Goal: Contribute content: Contribute content

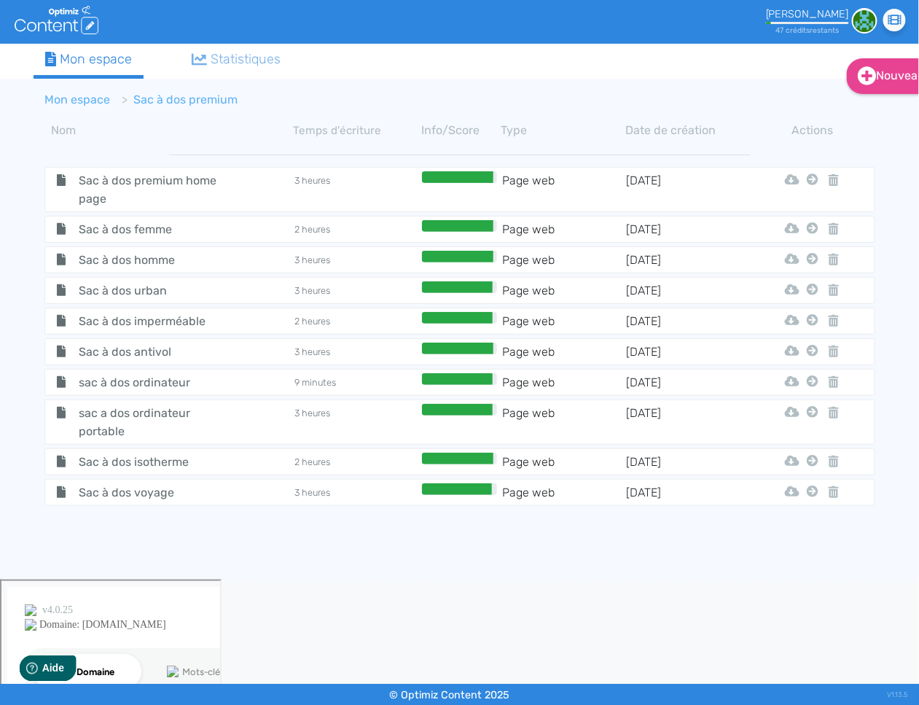
click at [90, 106] on li "Mon espace" at bounding box center [78, 99] width 66 height 17
click at [78, 98] on link "Mon espace" at bounding box center [78, 100] width 66 height 14
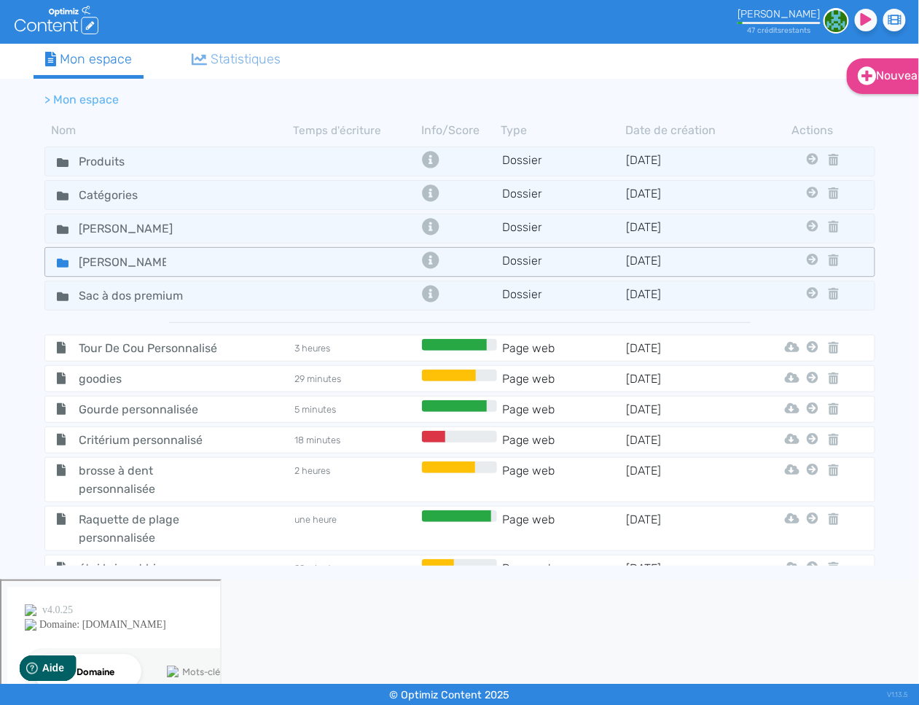
click at [66, 261] on icon at bounding box center [63, 263] width 12 height 9
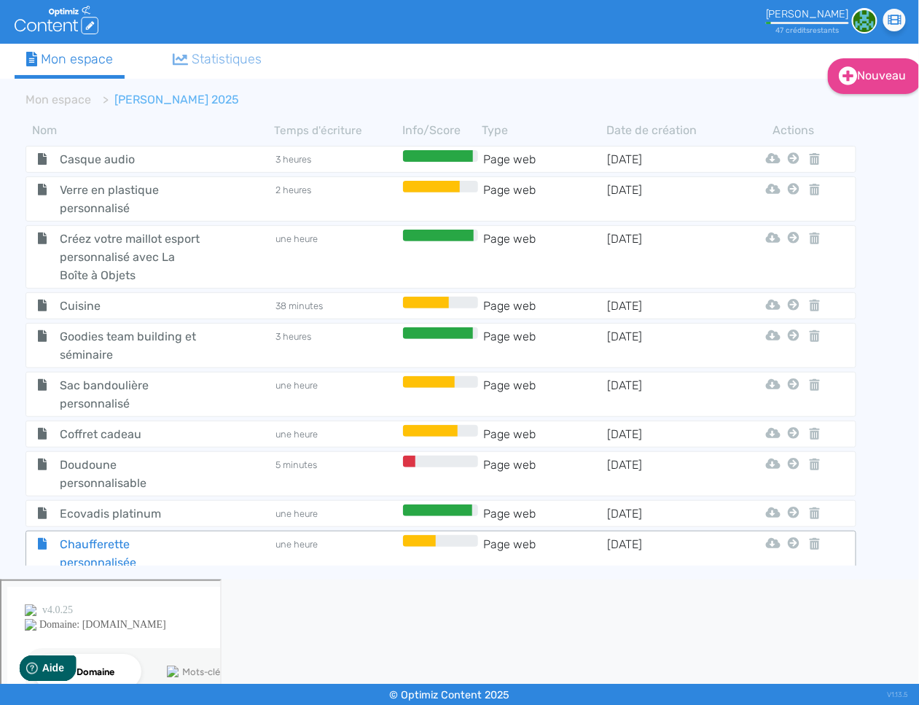
scroll to position [0, 20]
click at [153, 544] on span "Chaufferette personnalisée" at bounding box center [129, 553] width 164 height 36
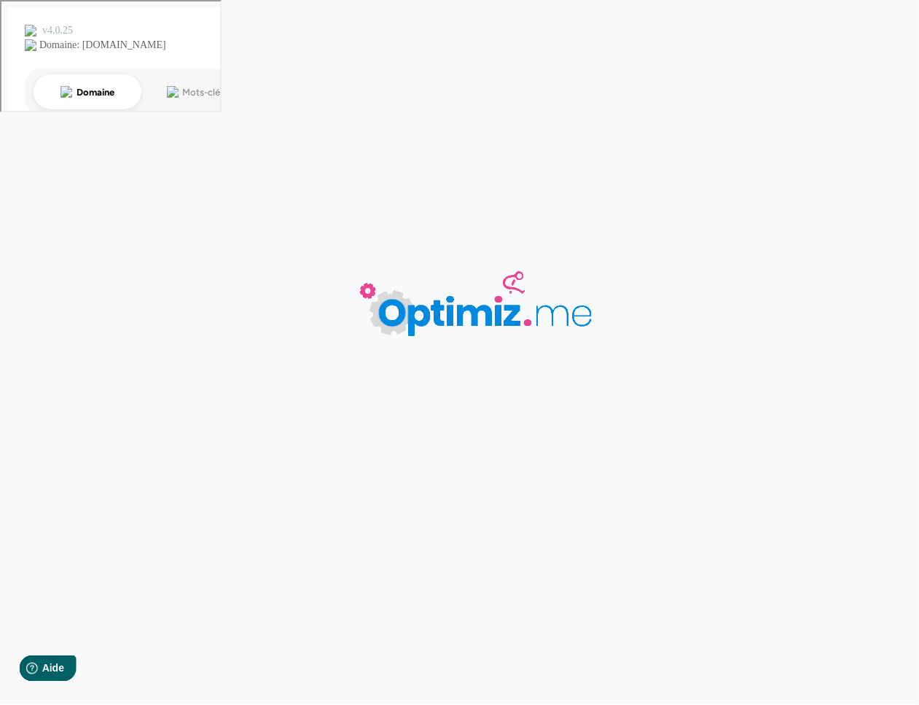
type input "Chaufferette personnalisée"
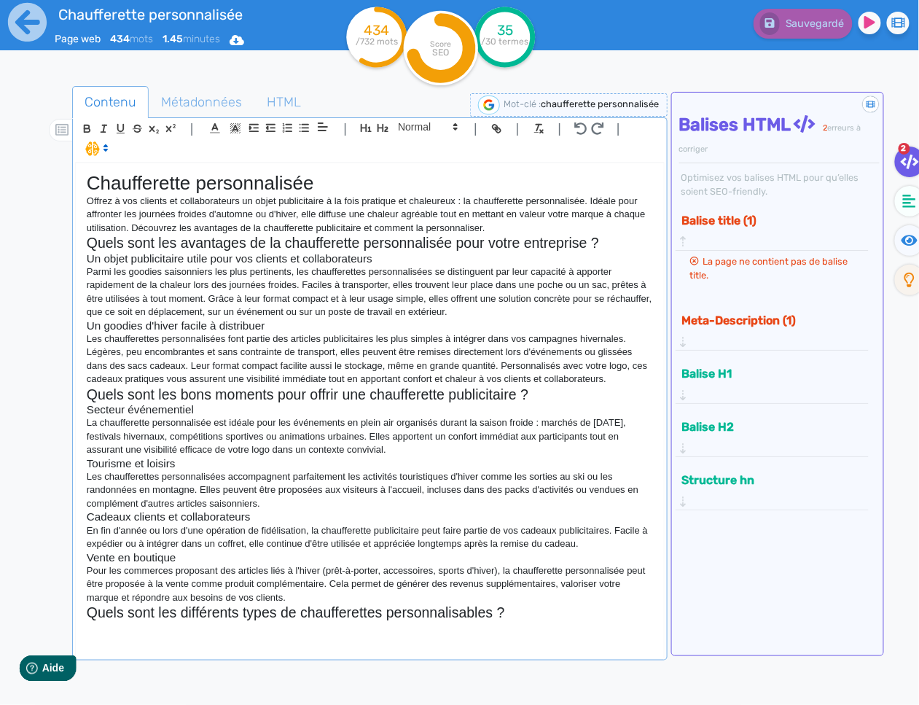
click at [391, 630] on div "Chaufferette personnalisée Offrez à vos clients et collaborateurs un objet publ…" at bounding box center [370, 409] width 588 height 493
click at [141, 634] on p at bounding box center [370, 627] width 566 height 13
click at [142, 633] on p at bounding box center [370, 627] width 566 height 13
click at [308, 631] on p at bounding box center [370, 627] width 566 height 13
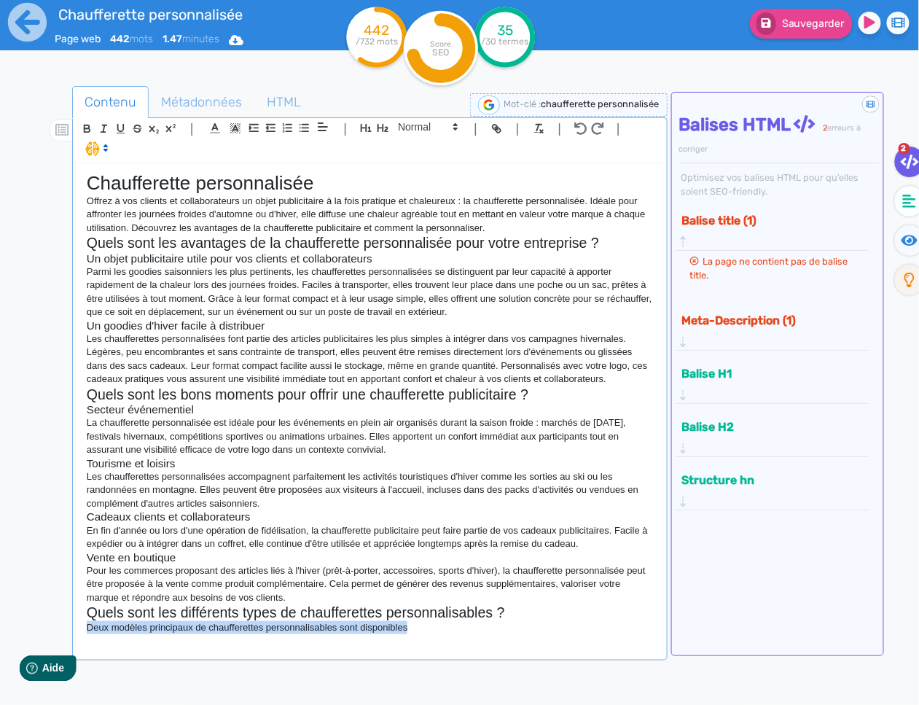
drag, startPoint x: 418, startPoint y: 633, endPoint x: 88, endPoint y: 625, distance: 330.3
click at [88, 625] on p "Deux modèles principaux de chaufferettes personnalisables sont disponibles" at bounding box center [370, 627] width 566 height 13
drag, startPoint x: 425, startPoint y: 133, endPoint x: 432, endPoint y: 149, distance: 17.6
click at [425, 133] on span at bounding box center [426, 126] width 71 height 17
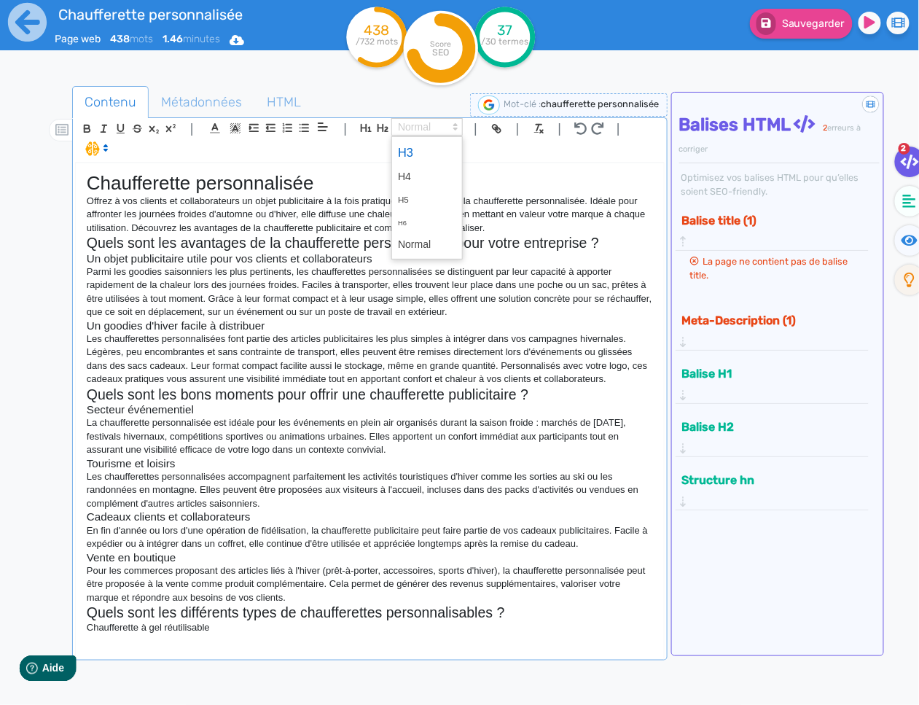
click at [432, 156] on span at bounding box center [427, 153] width 58 height 26
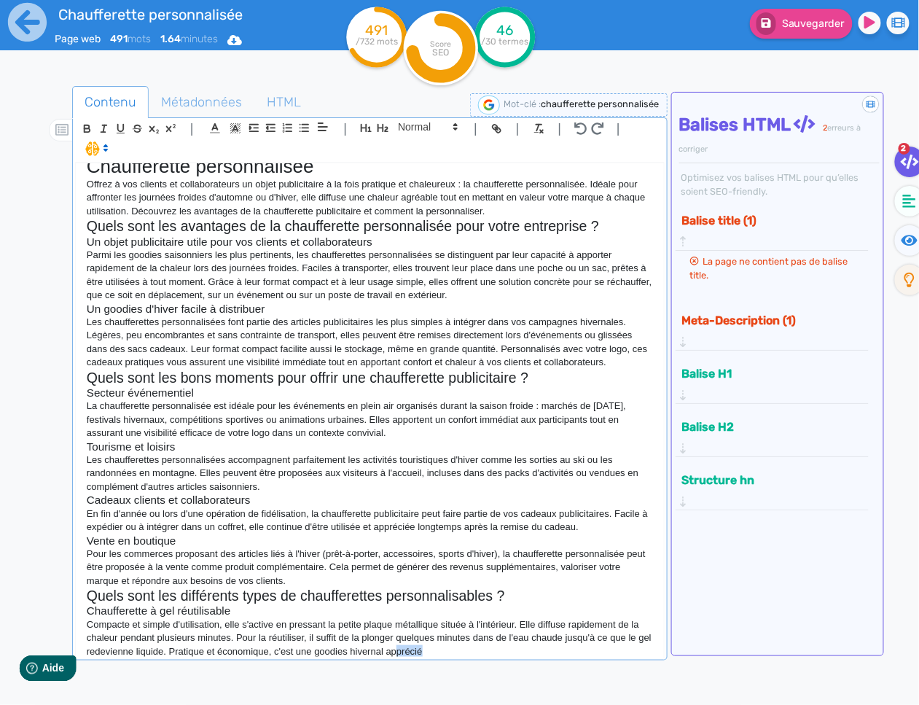
scroll to position [27, 0]
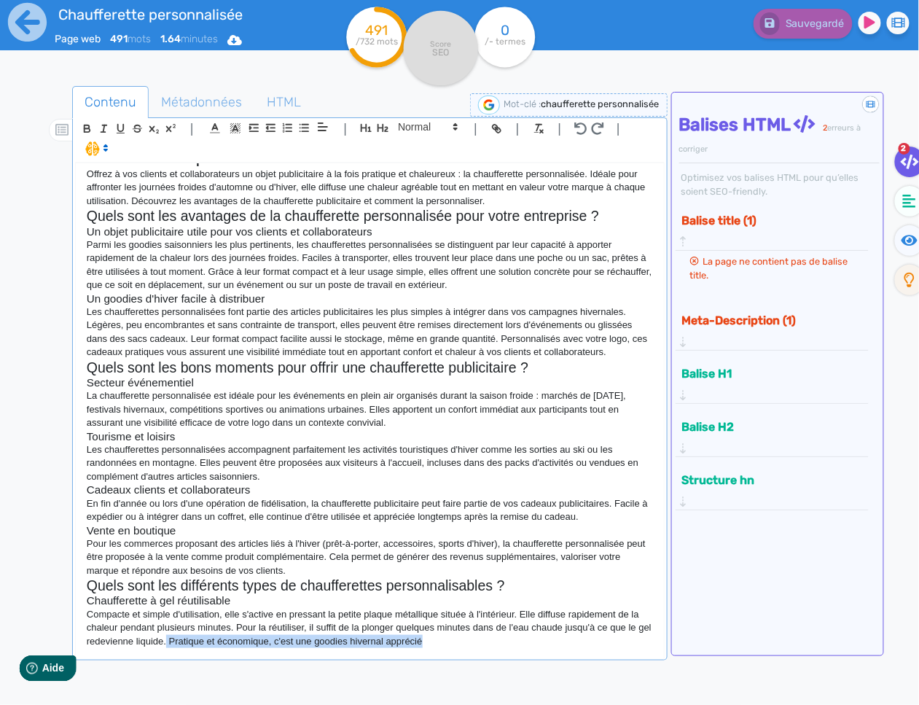
drag, startPoint x: 451, startPoint y: 649, endPoint x: 182, endPoint y: 635, distance: 269.3
click at [182, 635] on p "Compacte et simple d'utilisation, elle s'active en pressant la petite plaque mé…" at bounding box center [370, 628] width 566 height 40
click at [271, 641] on p "Compacte et simple d'utilisation, elle s'active en pressant la petite plaque mé…" at bounding box center [370, 628] width 566 height 40
drag, startPoint x: 504, startPoint y: 649, endPoint x: 493, endPoint y: 648, distance: 11.0
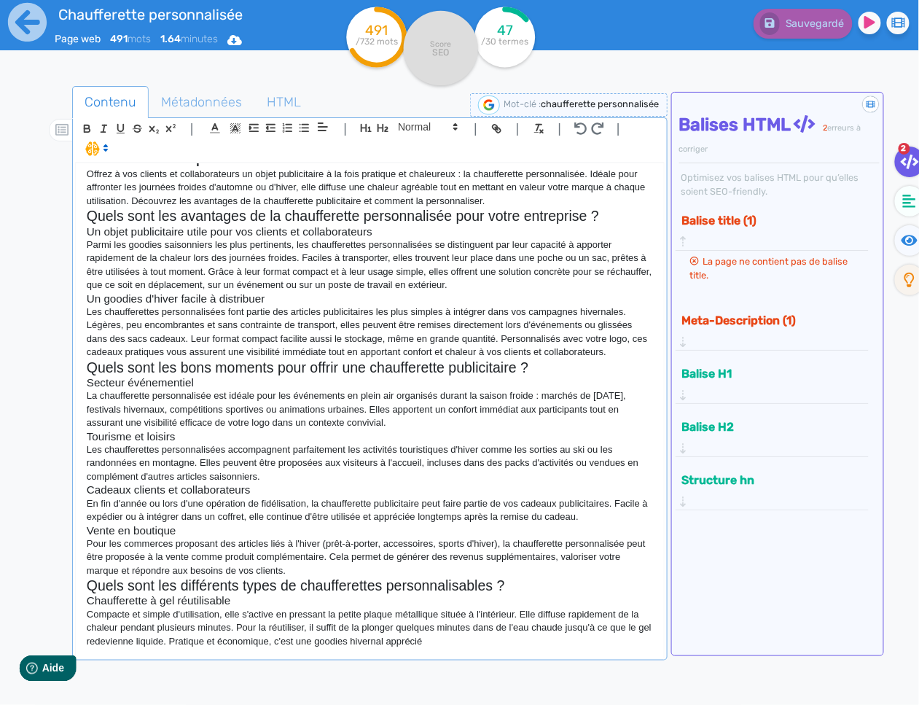
click at [502, 649] on div "Chaufferette personnalisée Offrez à vos clients et collaborateurs un objet publ…" at bounding box center [370, 409] width 588 height 493
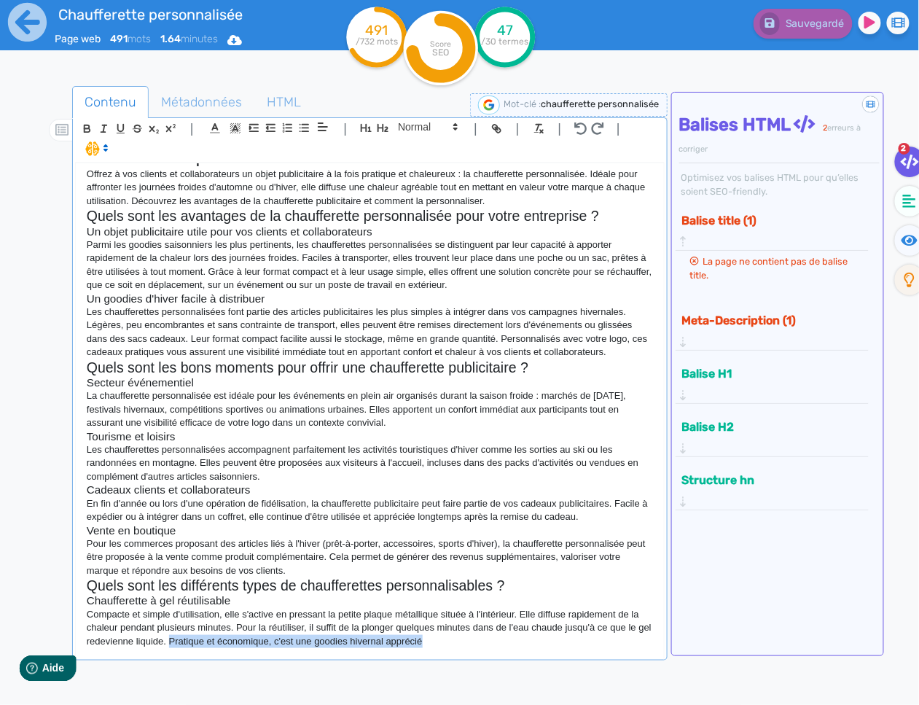
drag, startPoint x: 428, startPoint y: 647, endPoint x: 184, endPoint y: 638, distance: 243.6
click at [184, 638] on p "Compacte et simple d'utilisation, elle s'active en pressant la petite plaque mé…" at bounding box center [370, 628] width 566 height 40
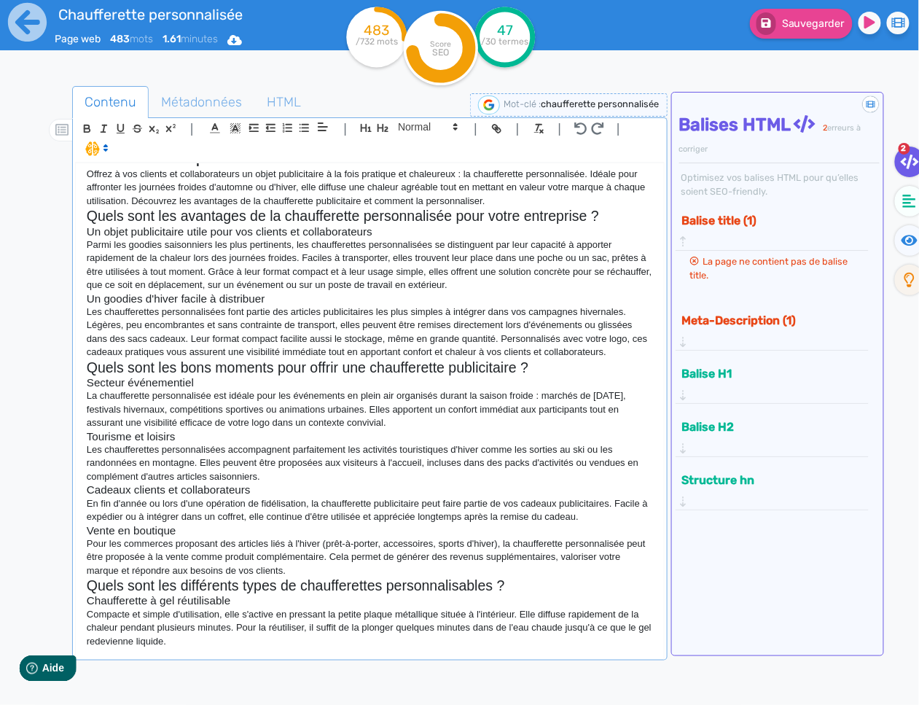
scroll to position [31, 0]
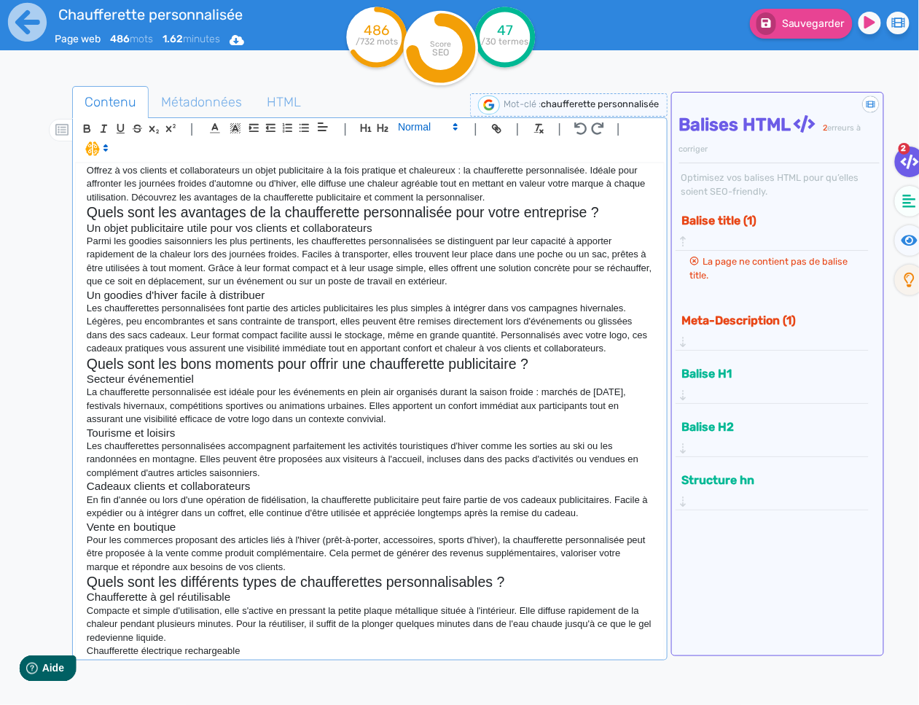
click at [431, 126] on span at bounding box center [426, 126] width 71 height 17
drag, startPoint x: 424, startPoint y: 152, endPoint x: 910, endPoint y: 213, distance: 489.2
click at [425, 152] on span at bounding box center [427, 153] width 58 height 26
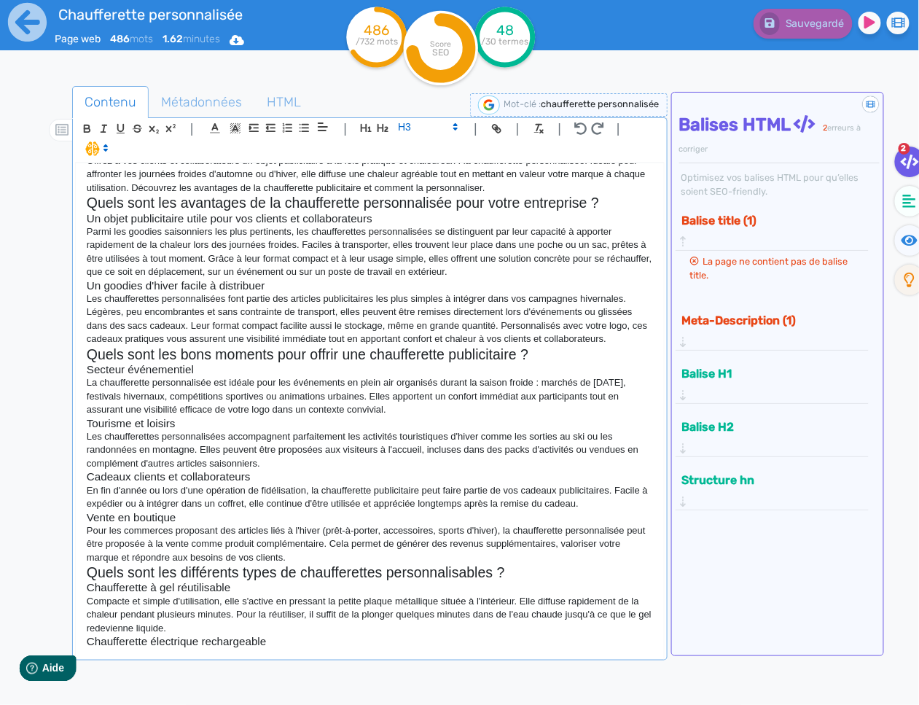
click at [285, 647] on h3 "Chaufferette électrique rechargeable" at bounding box center [370, 641] width 566 height 13
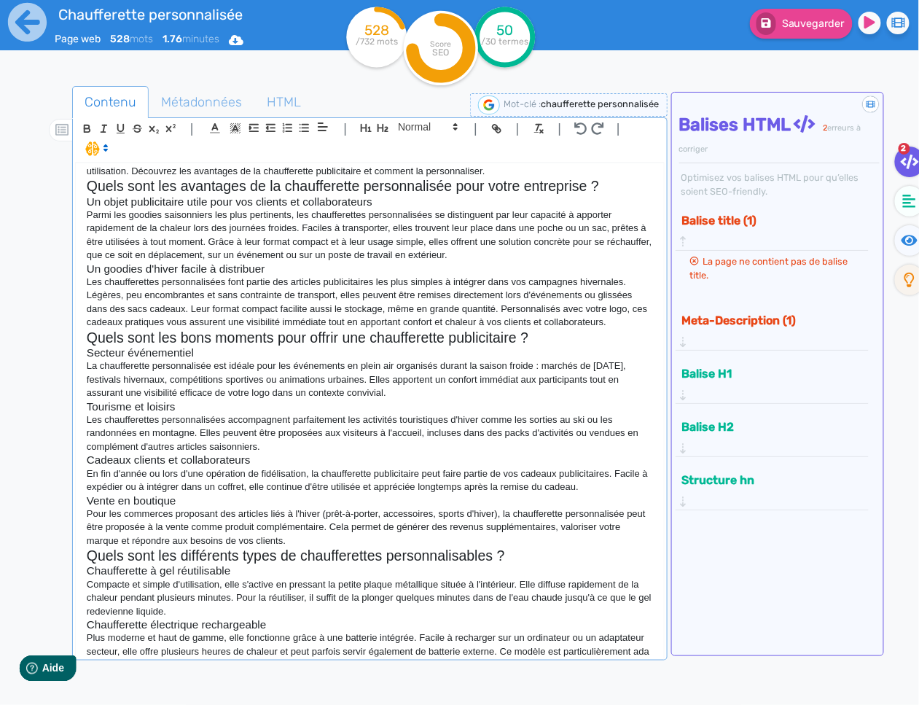
scroll to position [71, 0]
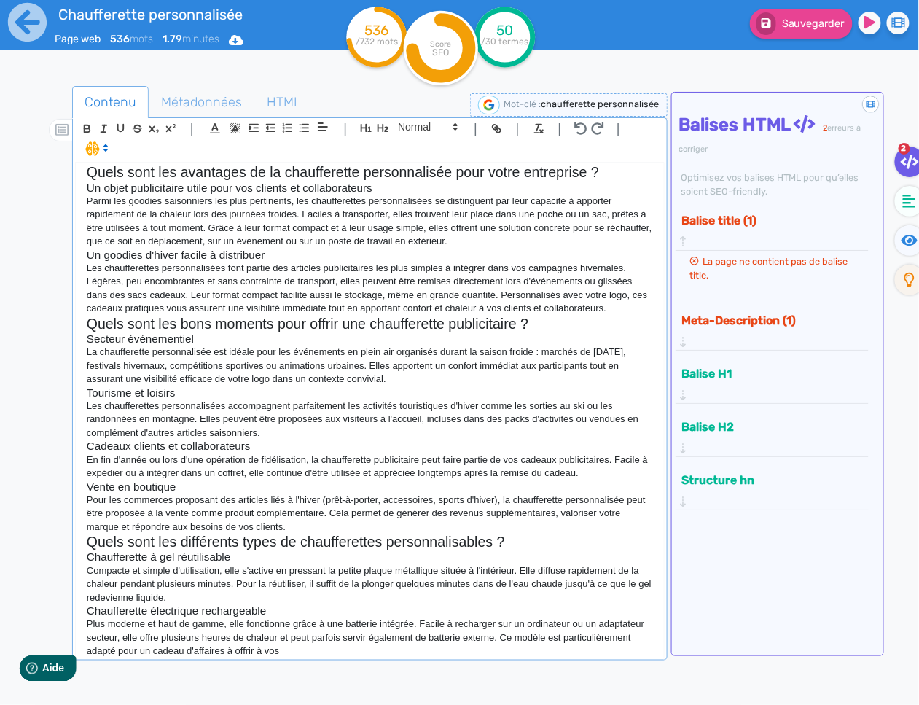
click at [219, 652] on p "Plus moderne et haut de gamme, elle fonctionne grâce à une batterie intégrée. F…" at bounding box center [370, 637] width 566 height 40
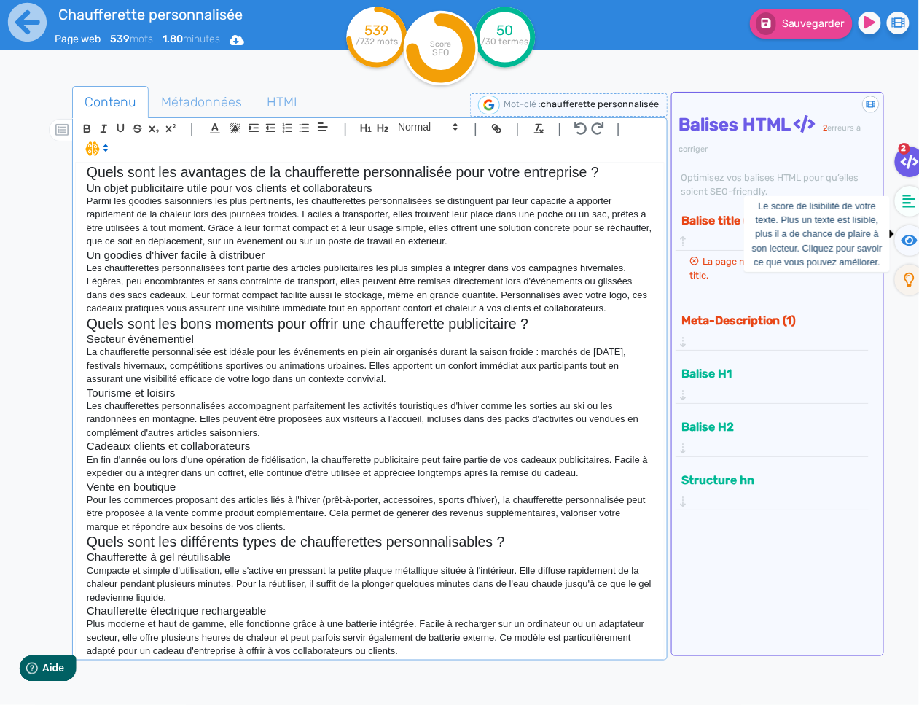
drag, startPoint x: 910, startPoint y: 242, endPoint x: 893, endPoint y: 263, distance: 27.0
click at [909, 242] on icon at bounding box center [910, 240] width 17 height 11
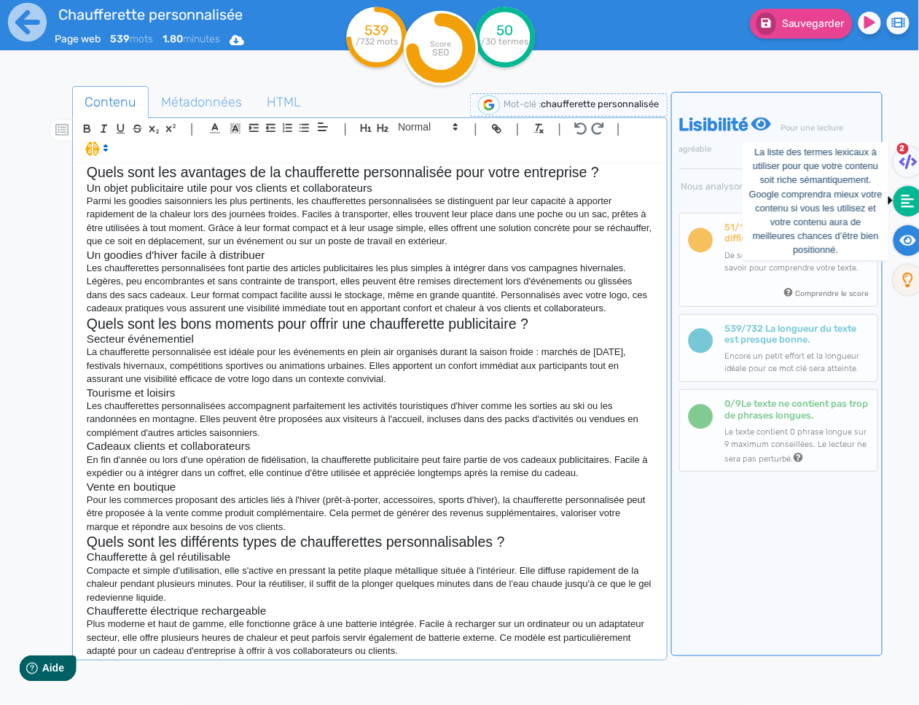
click at [899, 200] on fa-icon at bounding box center [909, 201] width 30 height 31
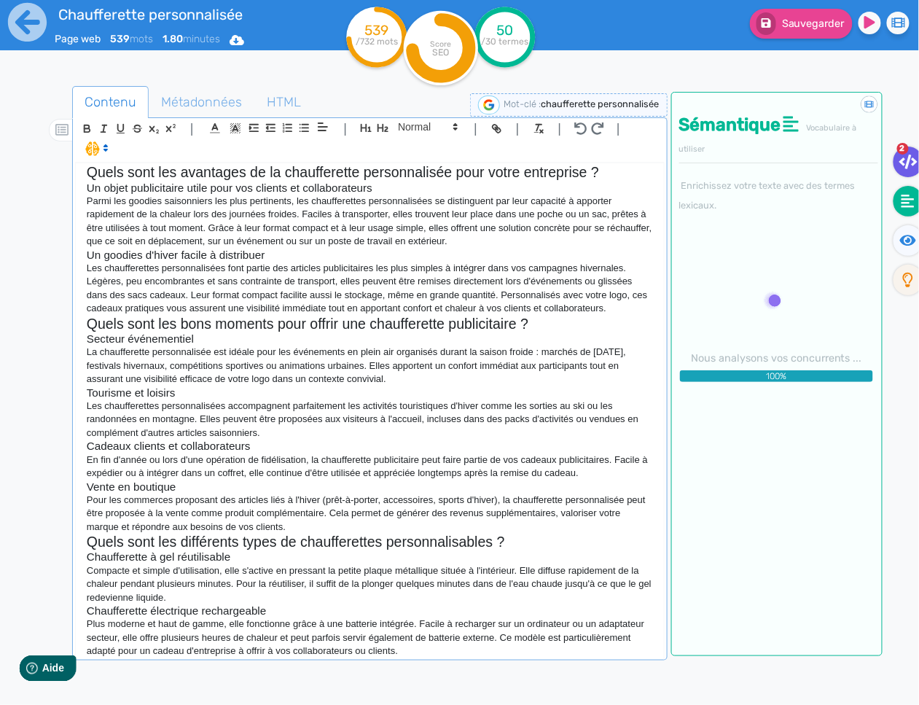
click at [904, 157] on icon at bounding box center [908, 162] width 18 height 15
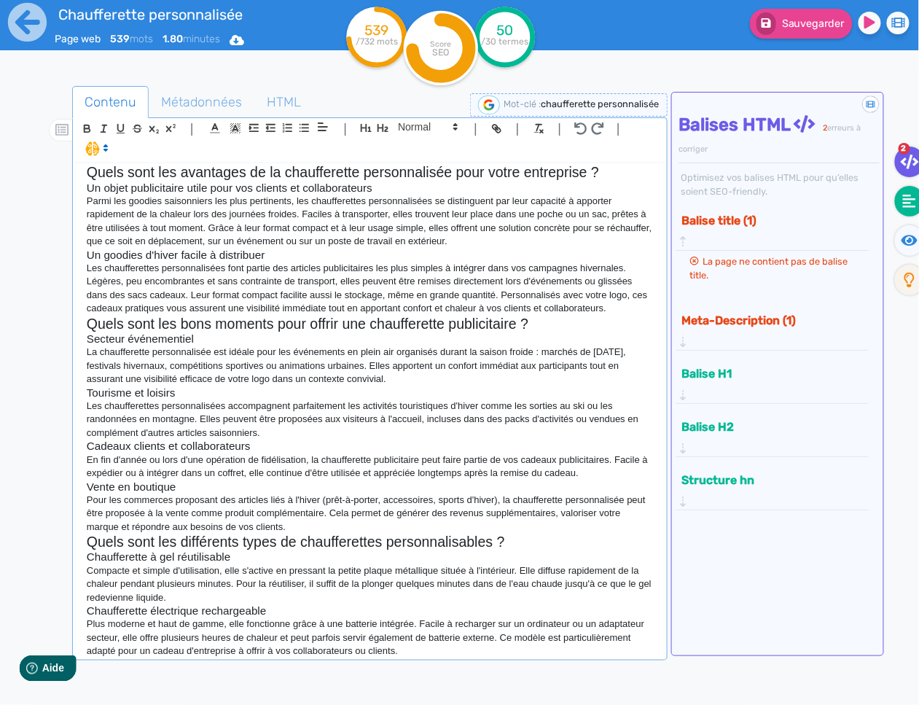
click at [907, 190] on fa-icon at bounding box center [910, 201] width 30 height 31
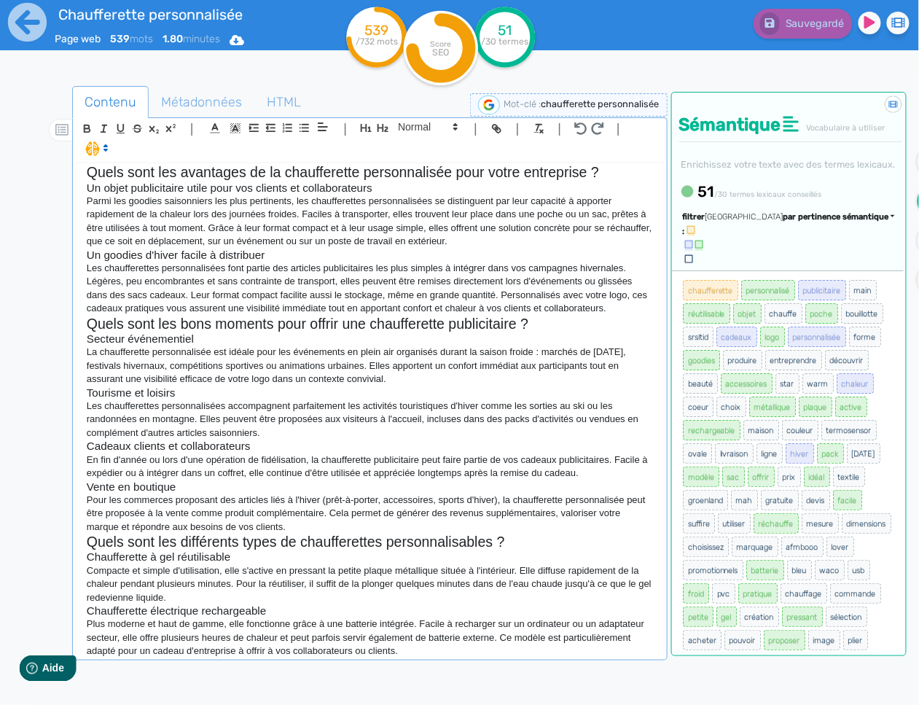
click at [807, 251] on div "filtrer : [GEOGRAPHIC_DATA] par pertinence sémantique par pertinence sémantique…" at bounding box center [789, 239] width 235 height 63
click at [808, 222] on span "par pertinence sémantique" at bounding box center [836, 216] width 106 height 9
click at [800, 270] on link "par fréquence" at bounding box center [767, 261] width 122 height 20
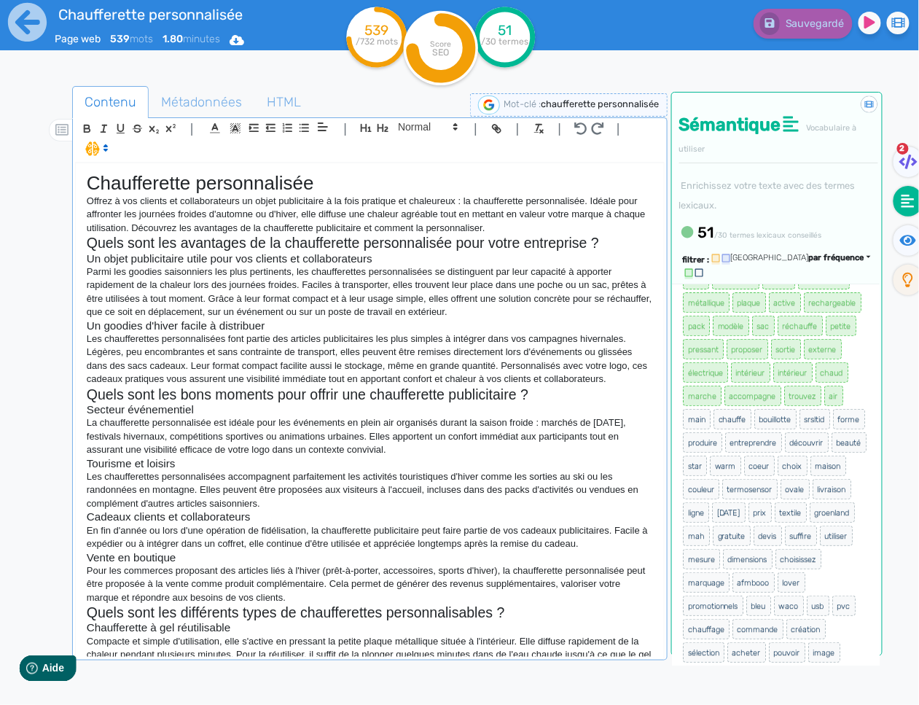
scroll to position [80, 0]
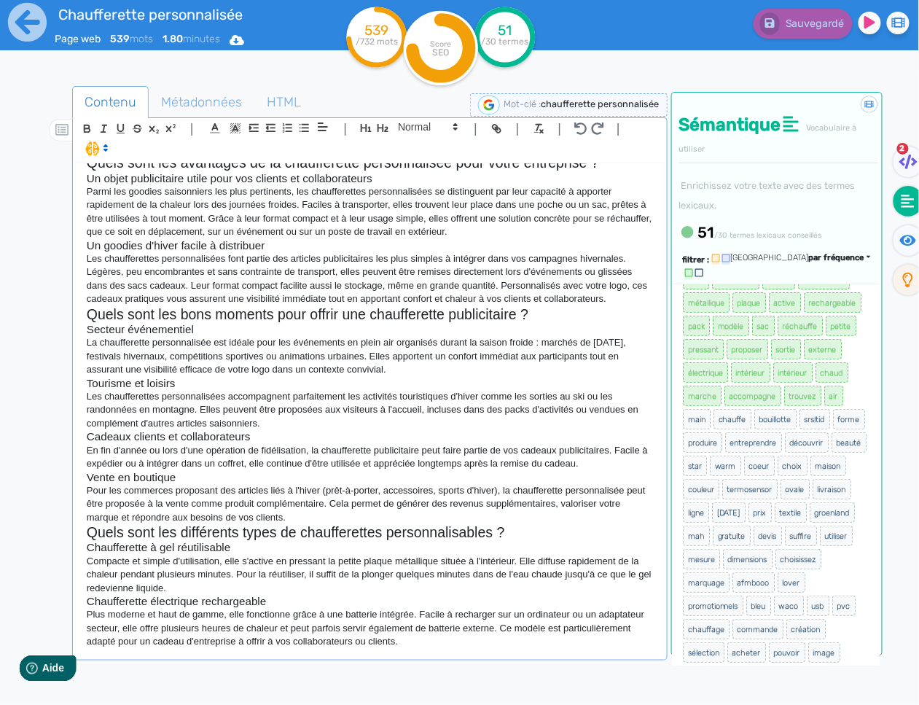
click at [423, 641] on p "Plus moderne et haut de gamme, elle fonctionne grâce à une batterie intégrée. F…" at bounding box center [370, 628] width 566 height 40
click at [448, 644] on p "Plus moderne et haut de gamme, elle fonctionne grâce à une batterie intégrée. F…" at bounding box center [370, 628] width 566 height 40
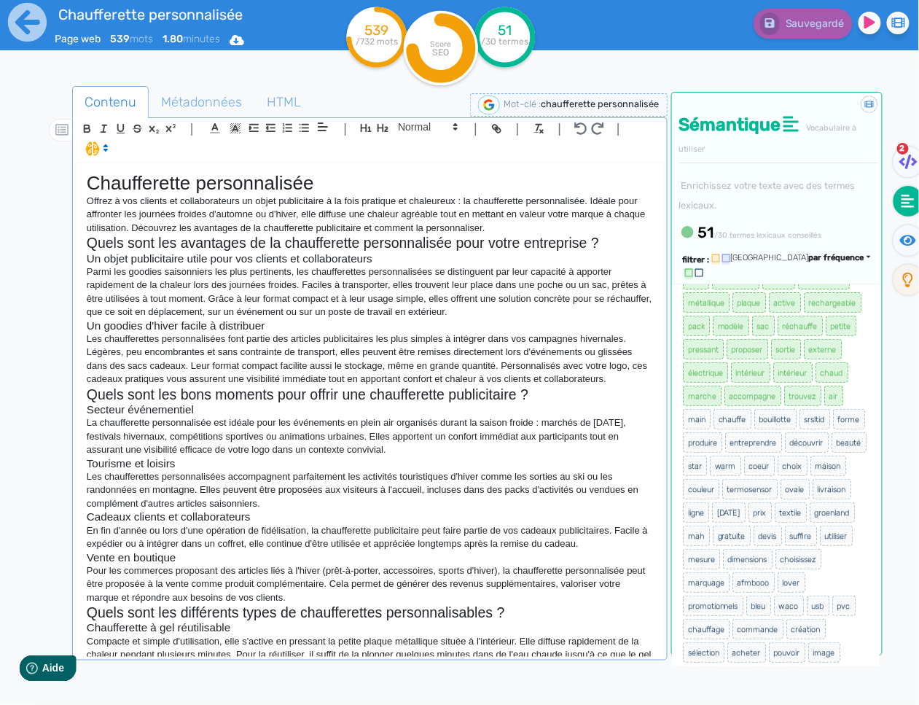
click at [635, 378] on p "Les chaufferettes personnalisées font partie des articles publicitaires les plu…" at bounding box center [370, 359] width 566 height 54
click at [203, 273] on p "Parmi les goodies saisonniers les plus pertinents, les chaufferettes personnali…" at bounding box center [370, 292] width 566 height 54
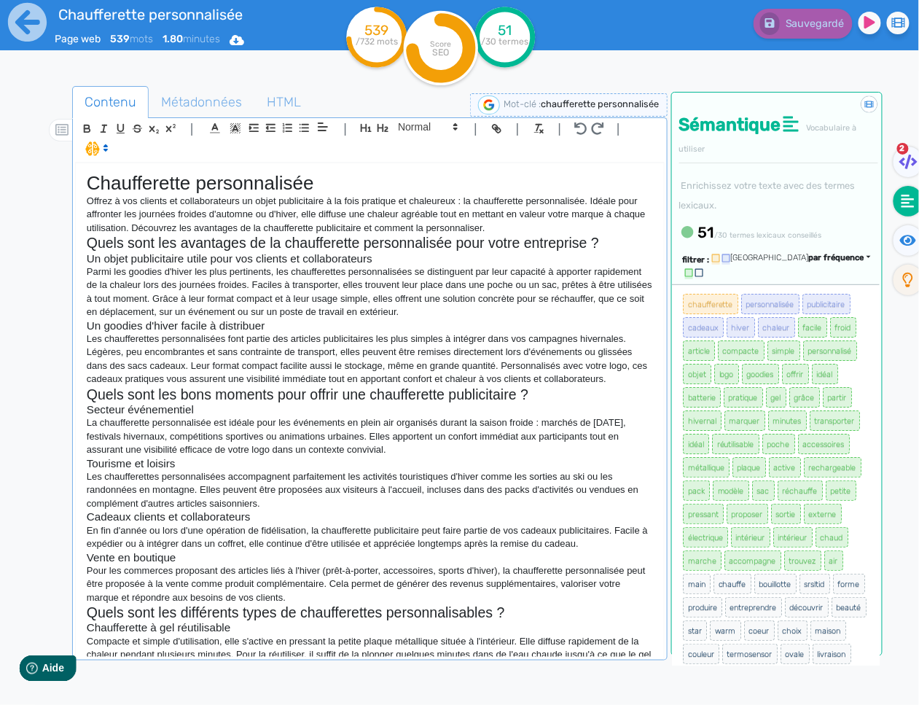
click at [641, 384] on p "Les chaufferettes personnalisées font partie des articles publicitaires les plu…" at bounding box center [370, 359] width 566 height 54
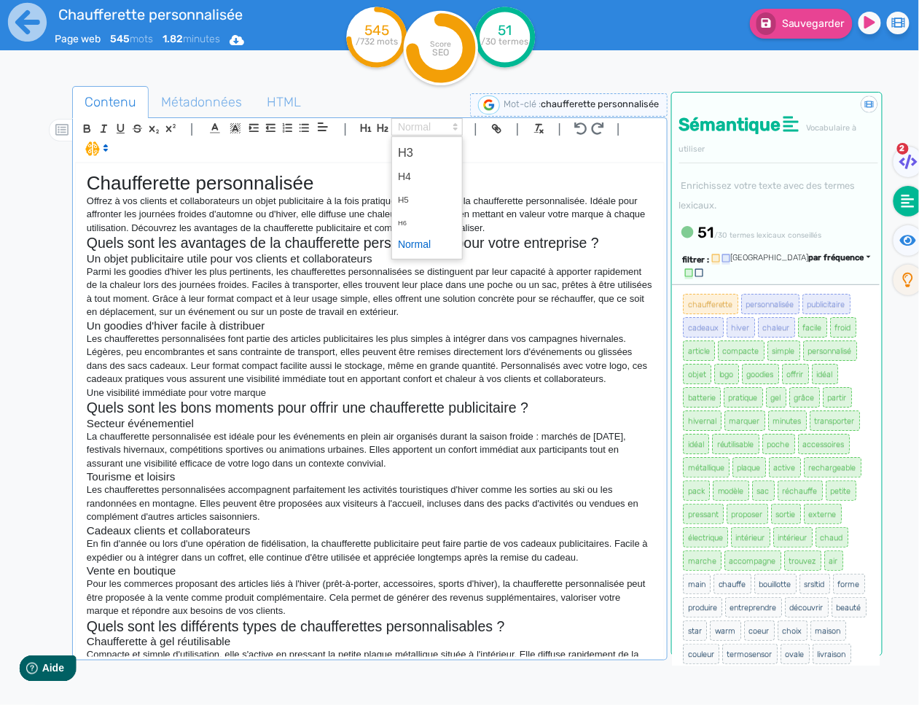
click at [445, 120] on span at bounding box center [426, 126] width 71 height 17
click at [422, 149] on span at bounding box center [427, 153] width 58 height 26
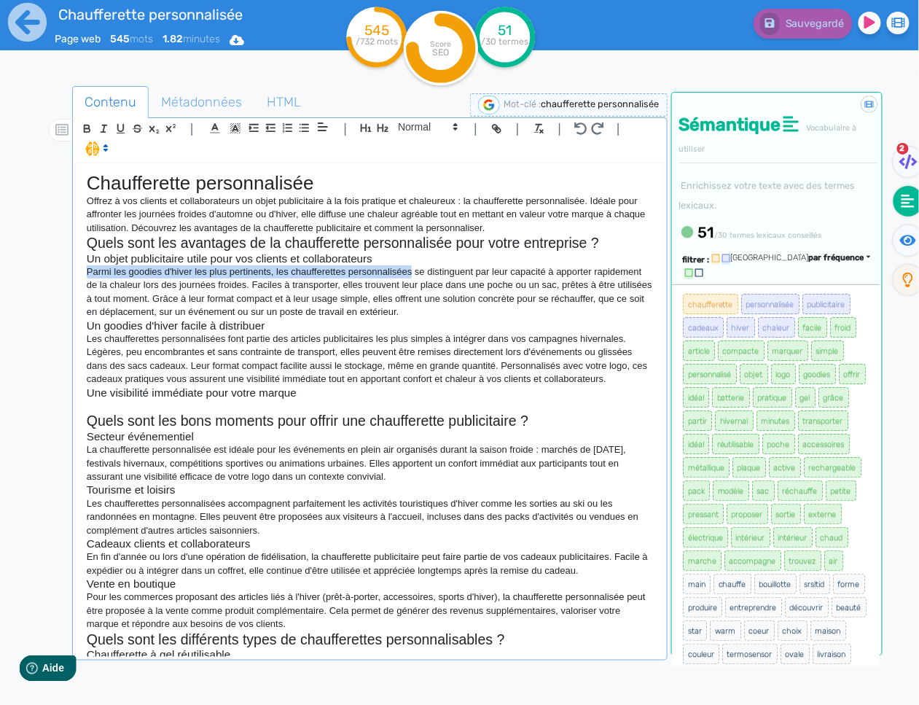
drag, startPoint x: 414, startPoint y: 274, endPoint x: 88, endPoint y: 275, distance: 325.8
click at [88, 275] on p "Parmi les goodies d'hiver les plus pertinents, les chaufferettes personnalisées…" at bounding box center [370, 292] width 566 height 54
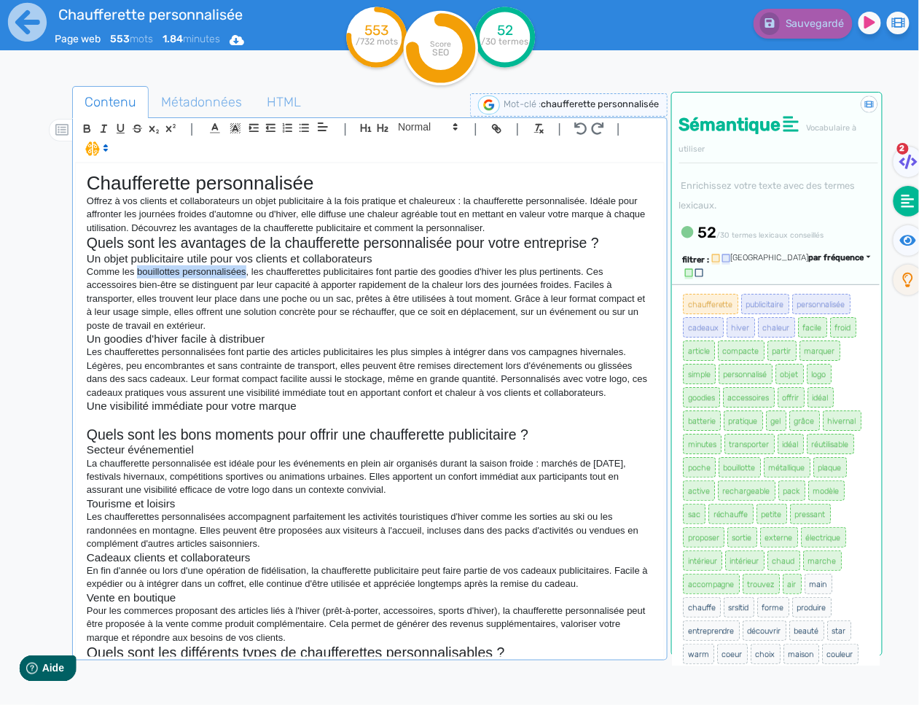
drag, startPoint x: 219, startPoint y: 276, endPoint x: 138, endPoint y: 277, distance: 80.2
click at [138, 277] on p "Comme les bouillottes personnalisées, les chaufferettes publicitaires font part…" at bounding box center [370, 298] width 566 height 67
click at [496, 130] on line "button" at bounding box center [497, 128] width 3 height 3
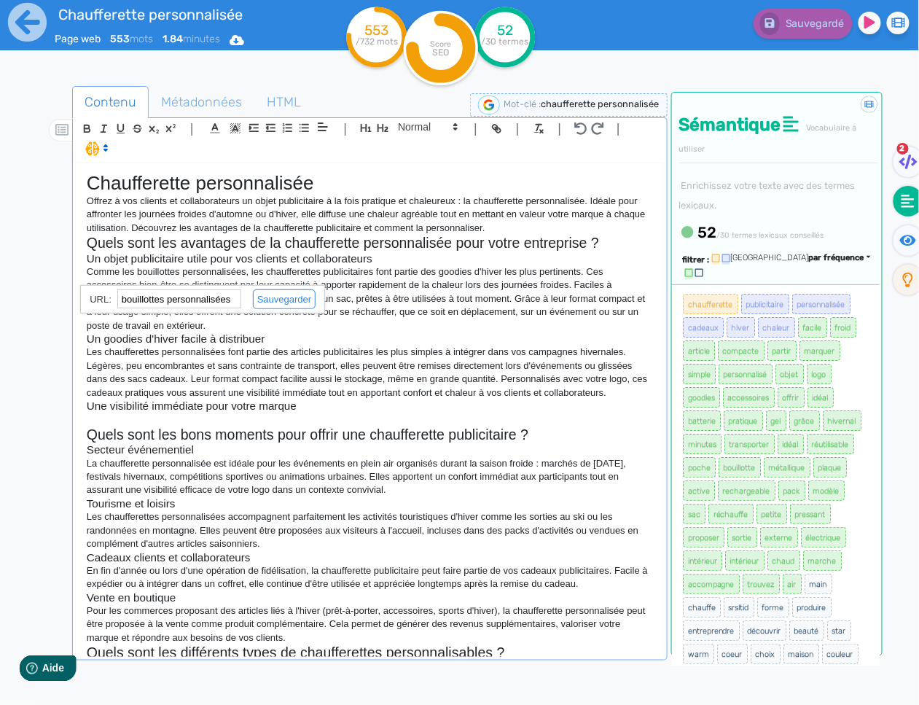
paste input "[URL][DOMAIN_NAME]"
click at [294, 300] on link at bounding box center [278, 299] width 74 height 11
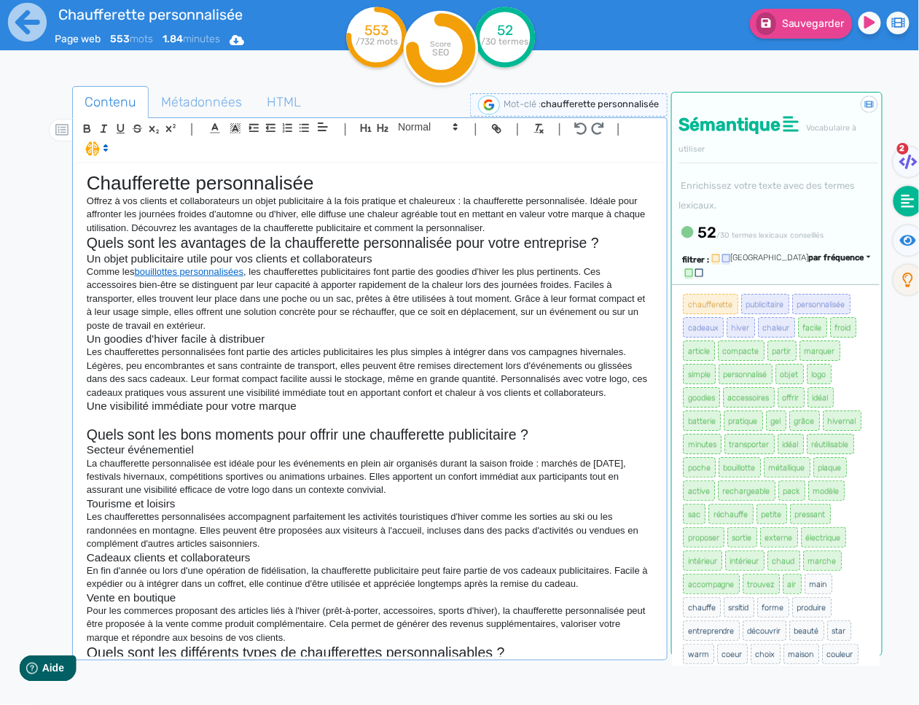
drag, startPoint x: 499, startPoint y: 329, endPoint x: 517, endPoint y: 329, distance: 17.5
click at [501, 329] on p "Comme les bouillottes personnalisées , les chaufferettes publicitaires font par…" at bounding box center [370, 298] width 566 height 67
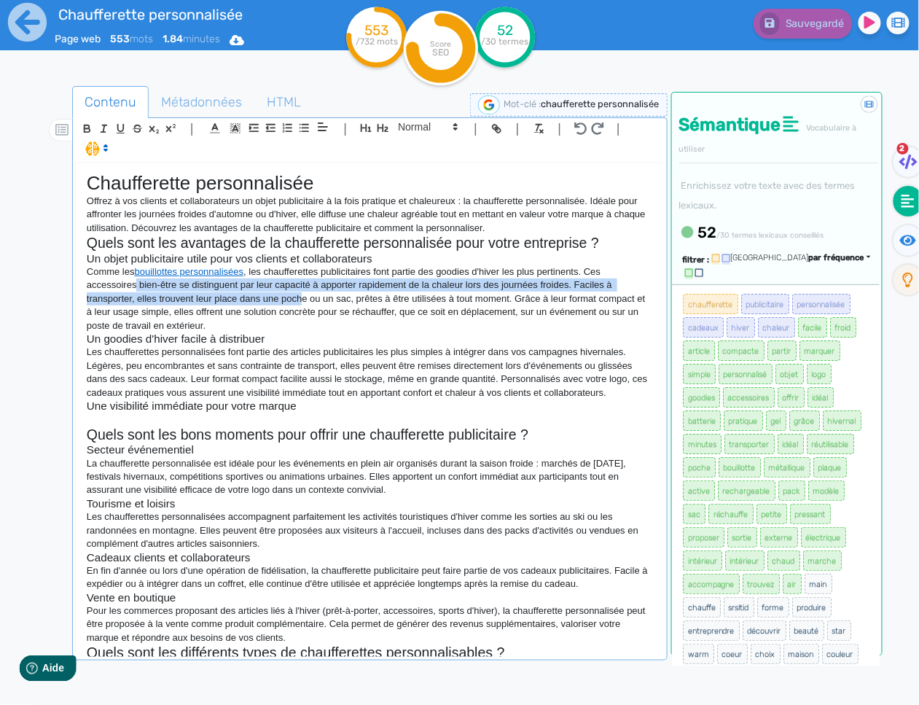
drag, startPoint x: 136, startPoint y: 287, endPoint x: 289, endPoint y: 301, distance: 153.0
click at [303, 304] on p "Comme les bouillottes personnalisées , les chaufferettes publicitaires font par…" at bounding box center [370, 298] width 566 height 67
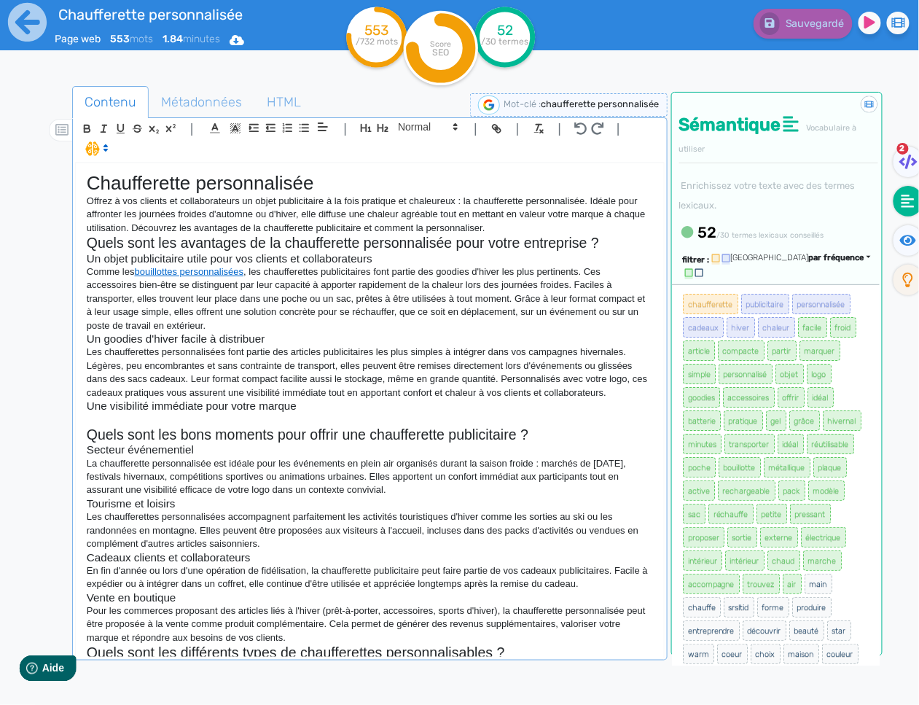
click at [157, 294] on p "Comme les bouillottes personnalisées , les chaufferettes publicitaires font par…" at bounding box center [370, 298] width 566 height 67
drag, startPoint x: 176, startPoint y: 284, endPoint x: 128, endPoint y: 285, distance: 48.1
click at [89, 289] on p "Comme les bouillottes personnalisées , les chaufferettes publicitaires font par…" at bounding box center [370, 298] width 566 height 67
click at [496, 129] on icon "button" at bounding box center [497, 128] width 12 height 12
paste input "[URL][DOMAIN_NAME]"
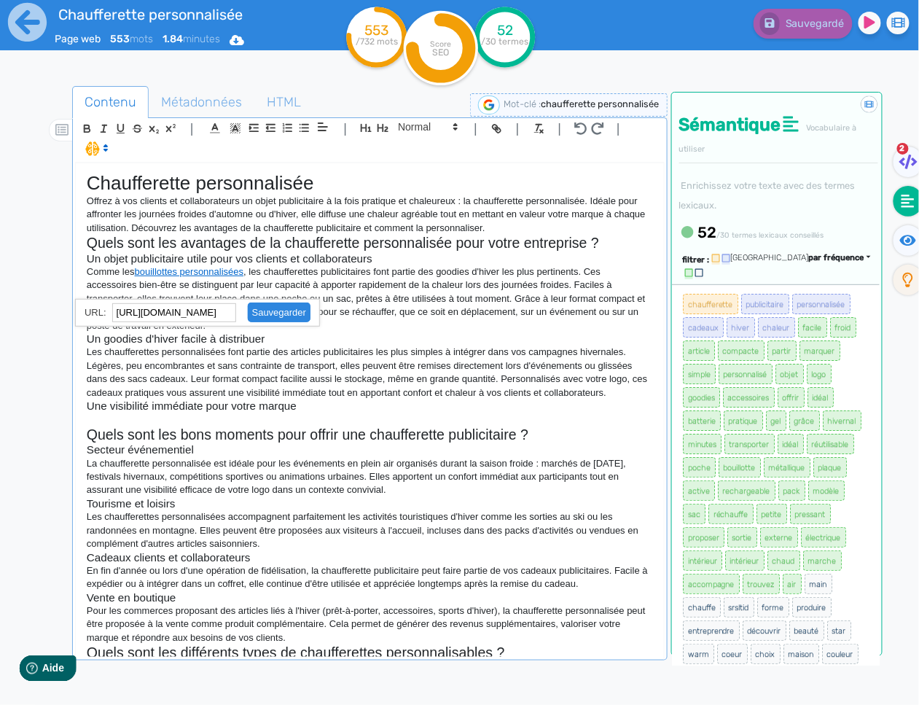
scroll to position [0, 133]
type input "[URL][DOMAIN_NAME]"
click at [267, 311] on link at bounding box center [273, 312] width 74 height 11
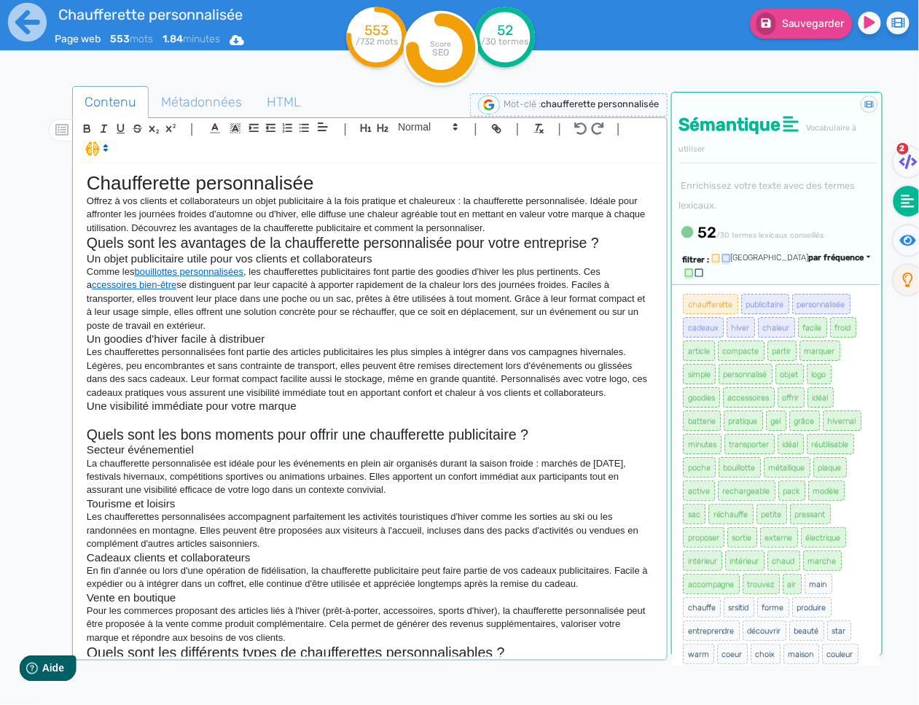
click at [536, 425] on p at bounding box center [370, 419] width 566 height 13
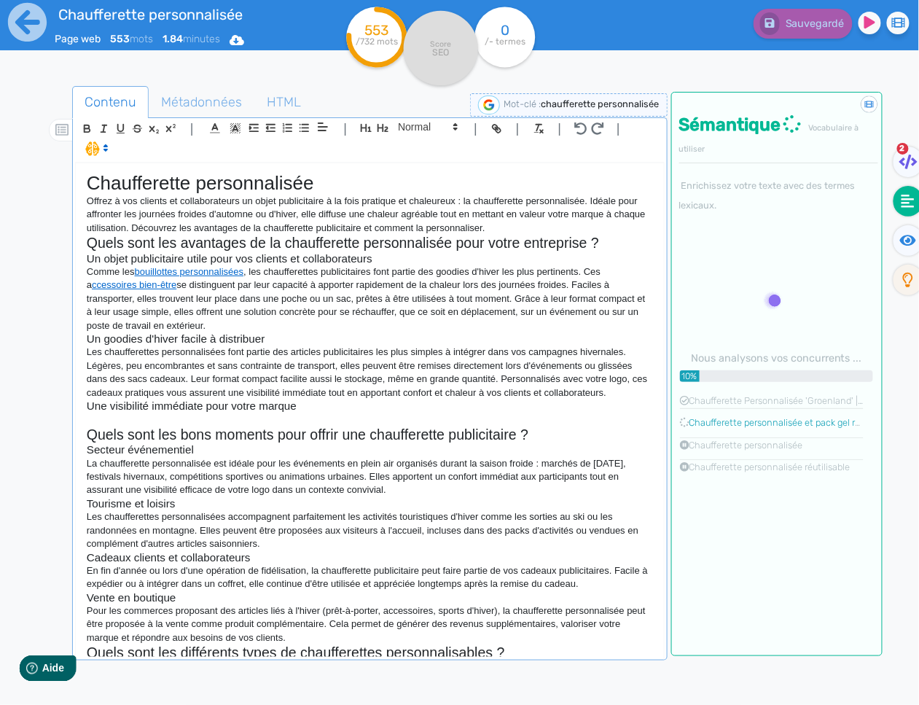
click at [206, 419] on p at bounding box center [370, 419] width 566 height 13
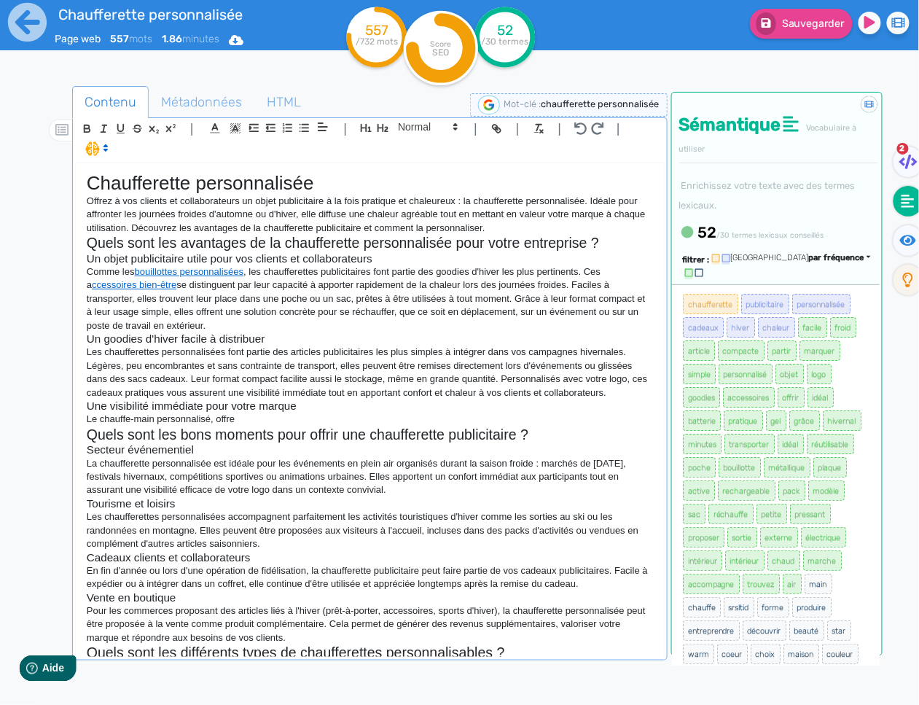
click at [294, 417] on p "Le chauffe-main personnalisé, offre" at bounding box center [370, 419] width 566 height 13
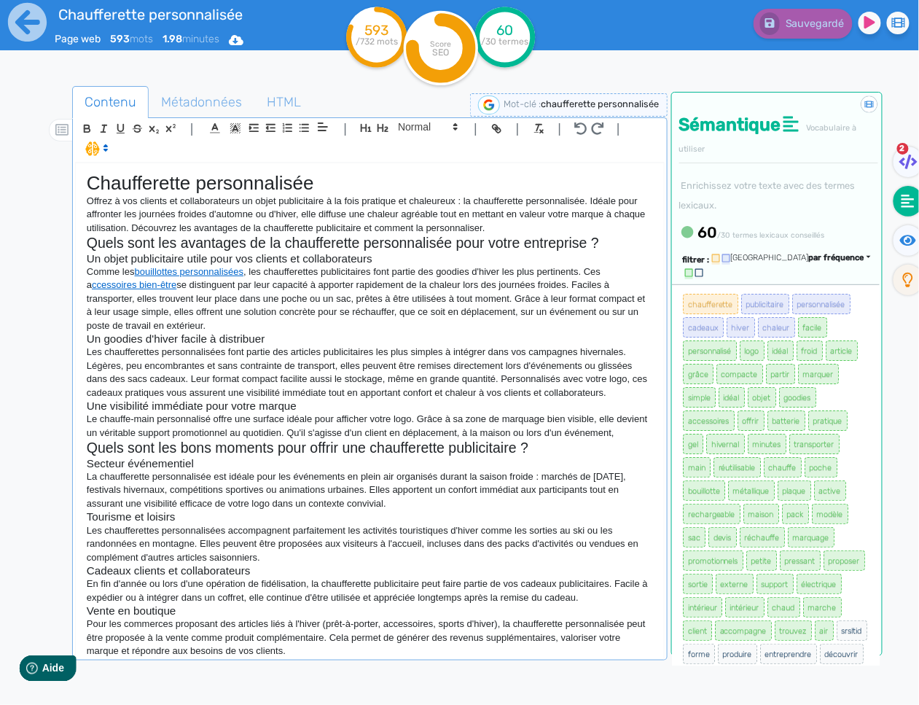
drag, startPoint x: 195, startPoint y: 447, endPoint x: 322, endPoint y: 429, distance: 128.1
click at [322, 429] on p "Le chauffe-main personnalisé offre une surface idéale pour afficher votre logo.…" at bounding box center [370, 426] width 566 height 27
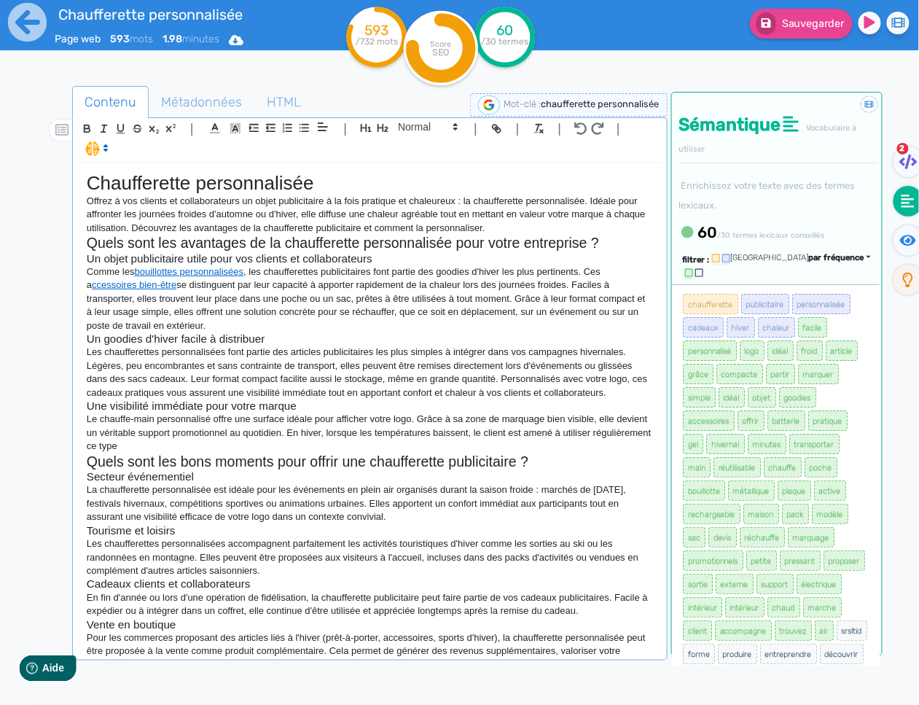
click at [416, 449] on p "Le chauffe-main personnalisé offre une surface idéale pour afficher votre logo.…" at bounding box center [370, 433] width 566 height 40
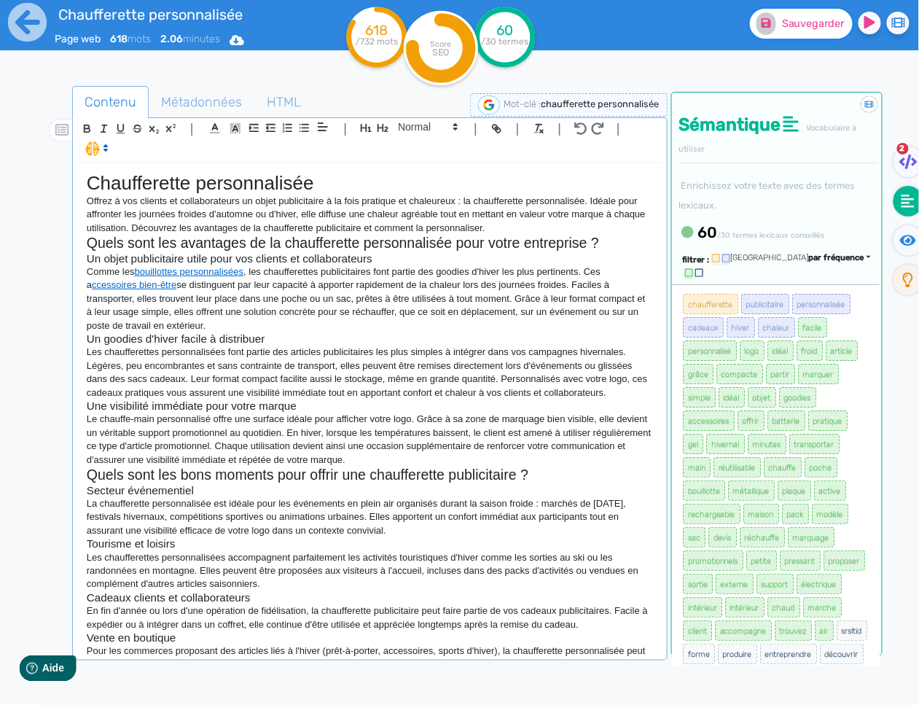
click at [809, 15] on button "Sauvegarder" at bounding box center [801, 24] width 103 height 30
